Goal: Information Seeking & Learning: Learn about a topic

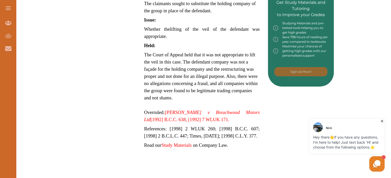
scroll to position [268, 0]
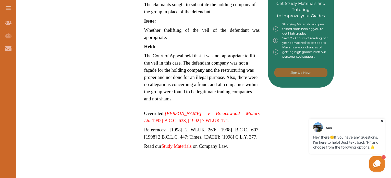
click at [187, 112] on em "Creasey v Breachwood Motors Ltd" at bounding box center [202, 116] width 116 height 13
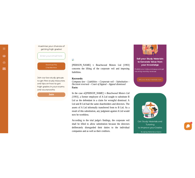
scroll to position [132, 0]
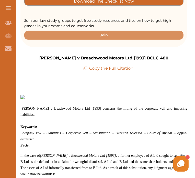
click at [184, 99] on p at bounding box center [103, 102] width 167 height 6
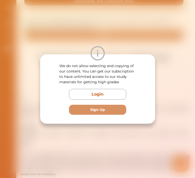
click at [159, 33] on div "We do not allow selecting and copying of our content. You can get our subscript…" at bounding box center [97, 89] width 195 height 178
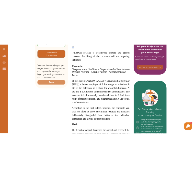
scroll to position [134, 0]
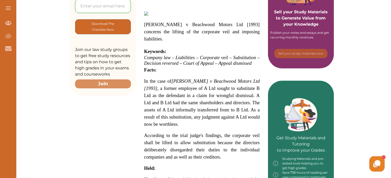
drag, startPoint x: 147, startPoint y: 79, endPoint x: 201, endPoint y: 82, distance: 54.2
click at [201, 82] on span "In the case of [PERSON_NAME] v Beachwood Motors Ltd [1993] , a former employee …" at bounding box center [202, 102] width 116 height 48
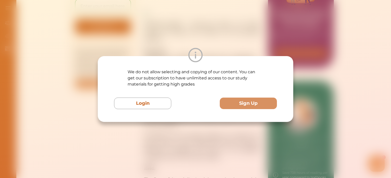
click at [227, 45] on div "We do not allow selecting and copying of our content. You can get our subscript…" at bounding box center [195, 89] width 391 height 178
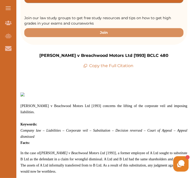
drag, startPoint x: 194, startPoint y: 32, endPoint x: 195, endPoint y: 37, distance: 4.7
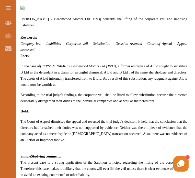
scroll to position [224, 0]
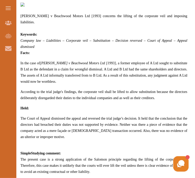
click at [62, 61] on span "In the case of [PERSON_NAME] v Beachwood Motors Ltd [1993] , a former employee …" at bounding box center [103, 72] width 167 height 22
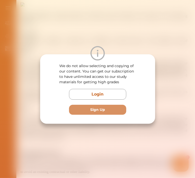
click at [155, 37] on div "We do not allow selecting and copying of our content. You can get our subscript…" at bounding box center [97, 89] width 195 height 178
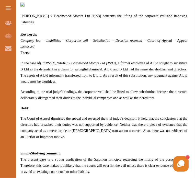
click at [98, 90] on span "According to the trial judge's findings, the corporate veil shall be lifted to …" at bounding box center [103, 95] width 167 height 10
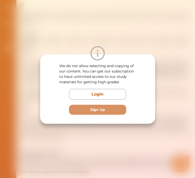
click at [137, 34] on div "We do not allow selecting and copying of our content. You can get our subscript…" at bounding box center [97, 89] width 195 height 178
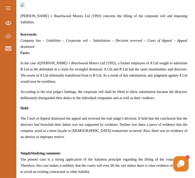
drag, startPoint x: 193, startPoint y: 48, endPoint x: 195, endPoint y: 51, distance: 3.8
drag, startPoint x: 195, startPoint y: 51, endPoint x: 195, endPoint y: 57, distance: 6.2
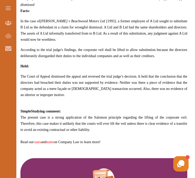
scroll to position [253, 0]
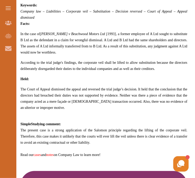
click at [61, 87] on span "The Court of Appeal dismissed the appeal and reversed the trial judge’s decisio…" at bounding box center [103, 98] width 167 height 22
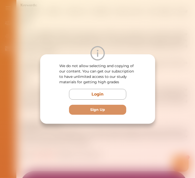
click at [155, 49] on div at bounding box center [97, 53] width 115 height 14
click at [166, 135] on div "We do not allow selecting and copying of our content. You can get our subscript…" at bounding box center [97, 89] width 195 height 178
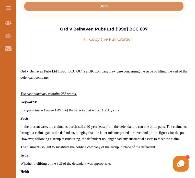
scroll to position [141, 0]
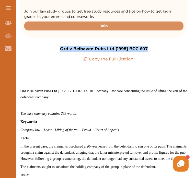
drag, startPoint x: 193, startPoint y: 31, endPoint x: 194, endPoint y: 41, distance: 10.0
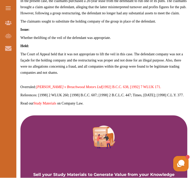
scroll to position [279, 0]
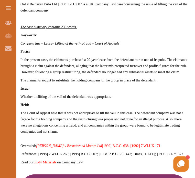
scroll to position [228, 0]
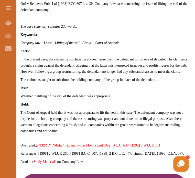
click at [149, 111] on p "The Court of Appeal held that it was not appropriate to lift the veil in this c…" at bounding box center [103, 121] width 167 height 25
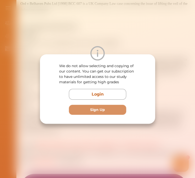
click at [174, 87] on div "We do not allow selecting and copying of our content. You can get our subscript…" at bounding box center [97, 89] width 195 height 178
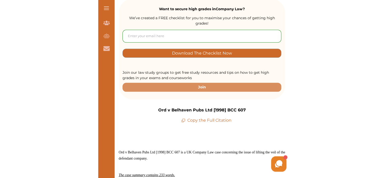
scroll to position [0, 0]
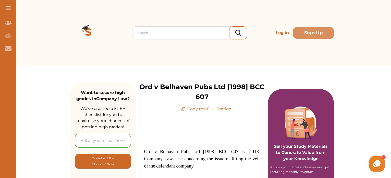
click at [88, 29] on img at bounding box center [88, 32] width 37 height 37
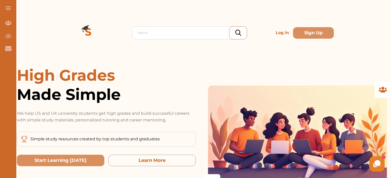
click at [7, 7] on button at bounding box center [8, 8] width 16 height 16
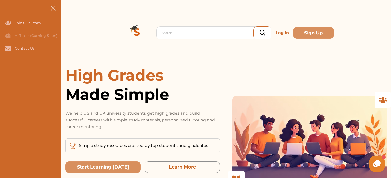
click at [50, 8] on button at bounding box center [53, 8] width 16 height 16
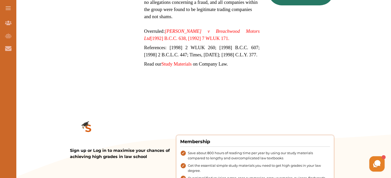
scroll to position [348, 0]
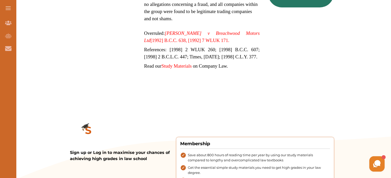
click at [176, 39] on link "Creasey v Breachwood Motors Ltd [1992] B.C.C. 638, [1992] 7 WLUK 171." at bounding box center [202, 36] width 116 height 13
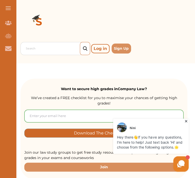
click at [184, 120] on icon at bounding box center [185, 120] width 5 height 5
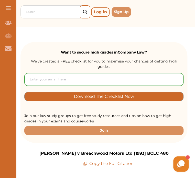
scroll to position [217, 0]
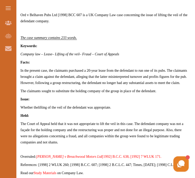
scroll to position [218, 0]
